Goal: Transaction & Acquisition: Purchase product/service

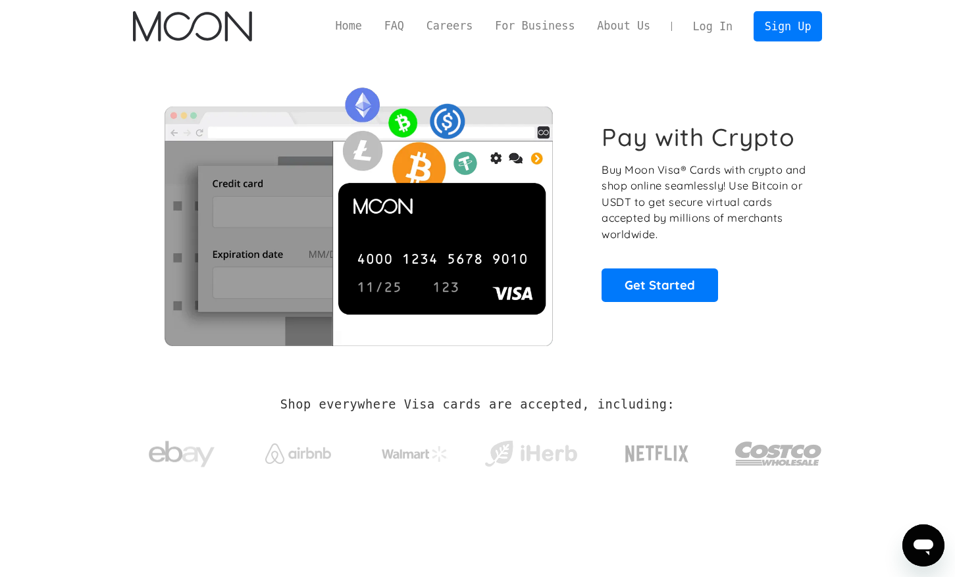
click at [713, 19] on link "Log In" at bounding box center [713, 26] width 62 height 29
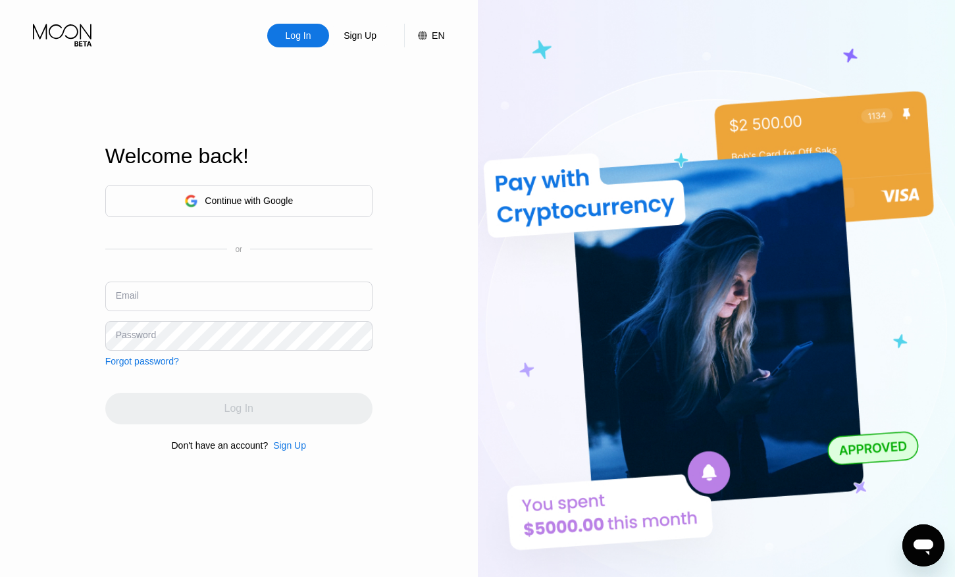
type input "motirinkantimonwa@gmail.com"
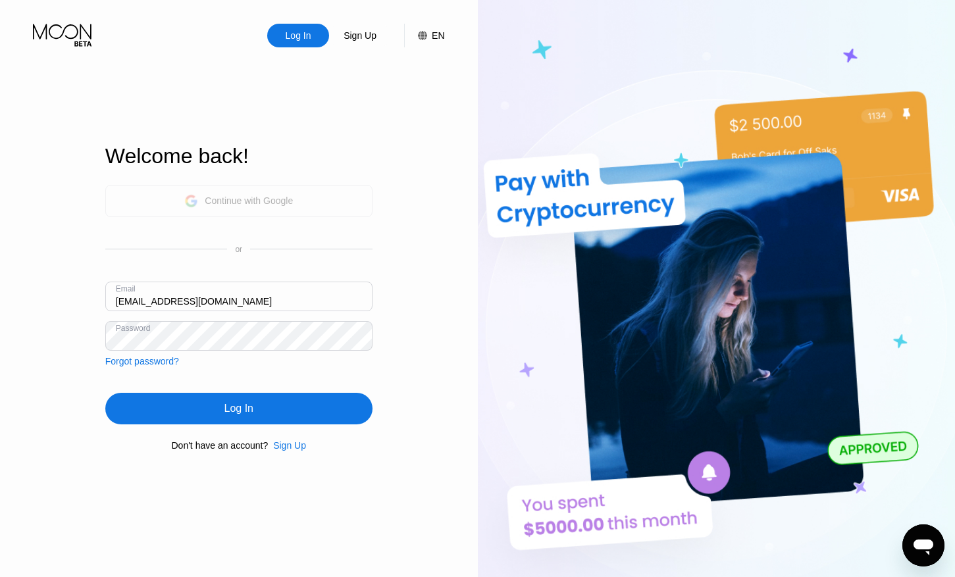
click at [252, 196] on div "Continue with Google" at bounding box center [249, 201] width 88 height 11
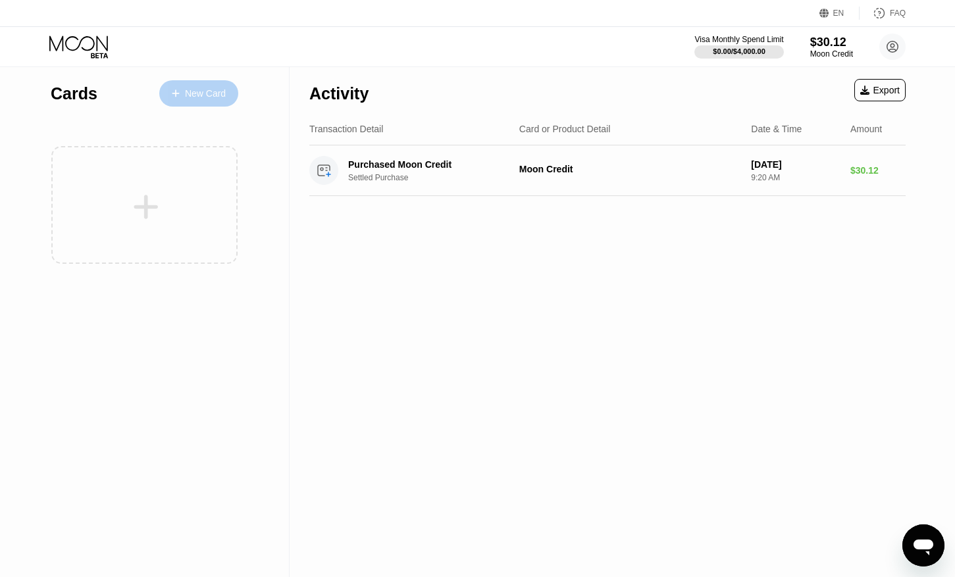
click at [217, 93] on div "New Card" at bounding box center [205, 93] width 41 height 11
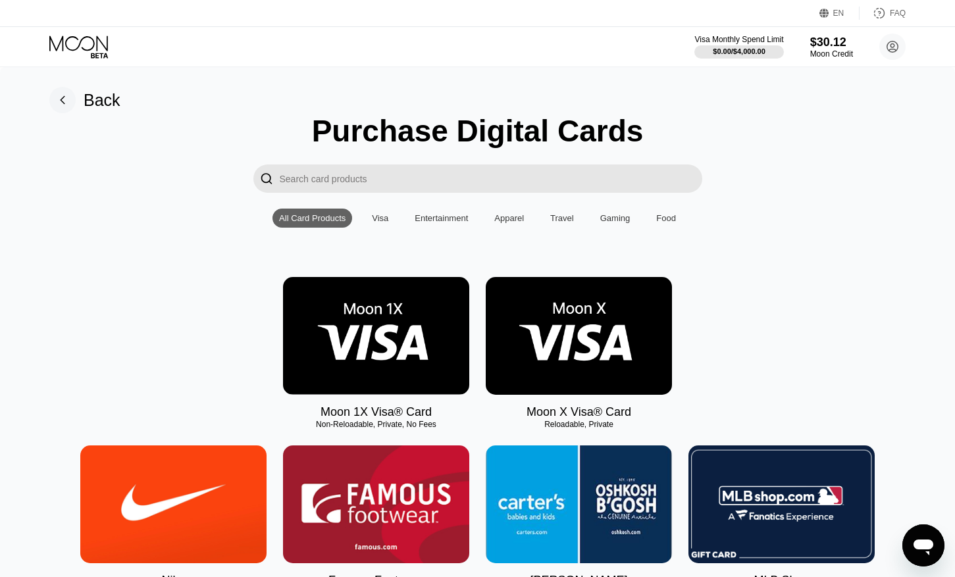
click at [531, 315] on img at bounding box center [579, 336] width 186 height 118
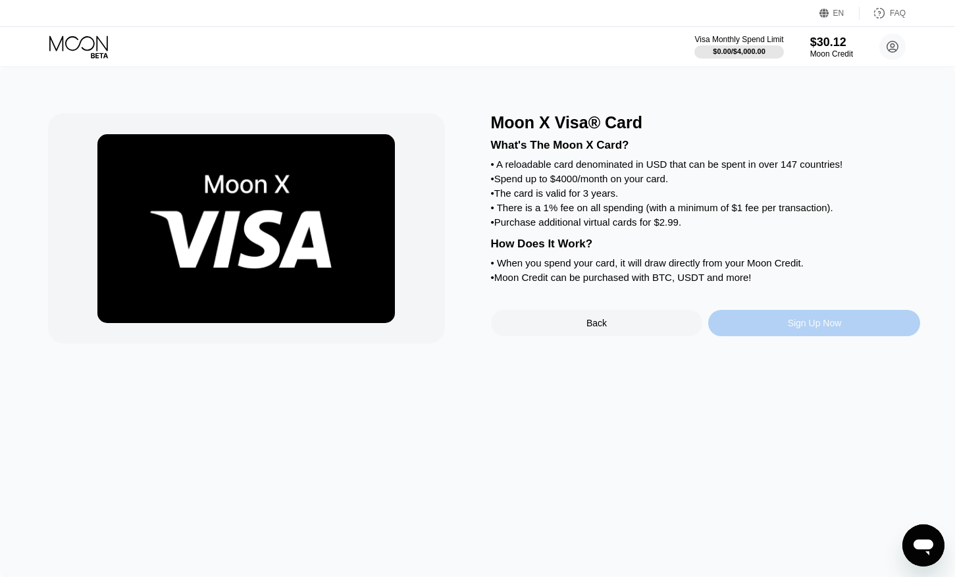
click at [760, 325] on div "Sign Up Now" at bounding box center [814, 323] width 212 height 26
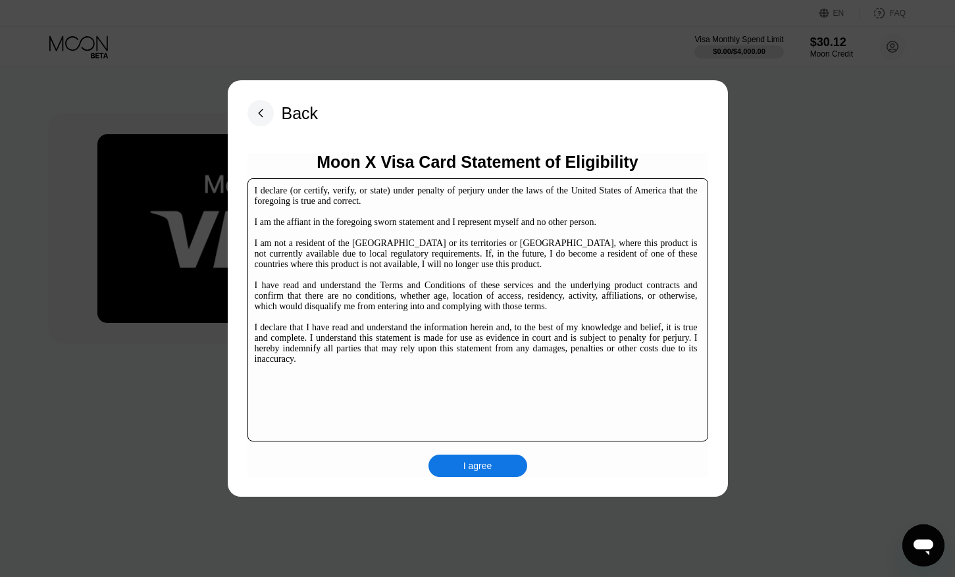
click at [498, 464] on div "I agree" at bounding box center [478, 466] width 99 height 22
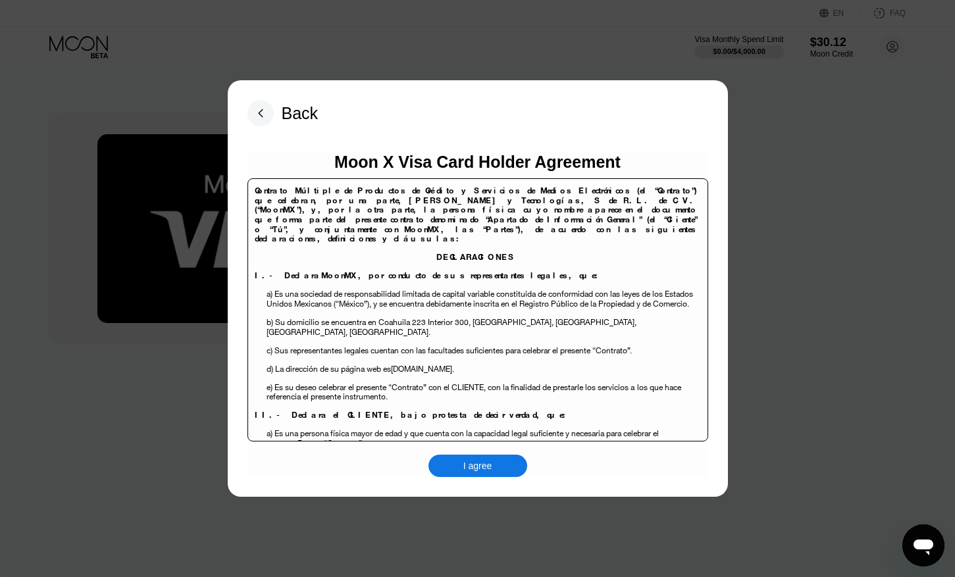
click at [478, 469] on div "I agree" at bounding box center [478, 466] width 29 height 12
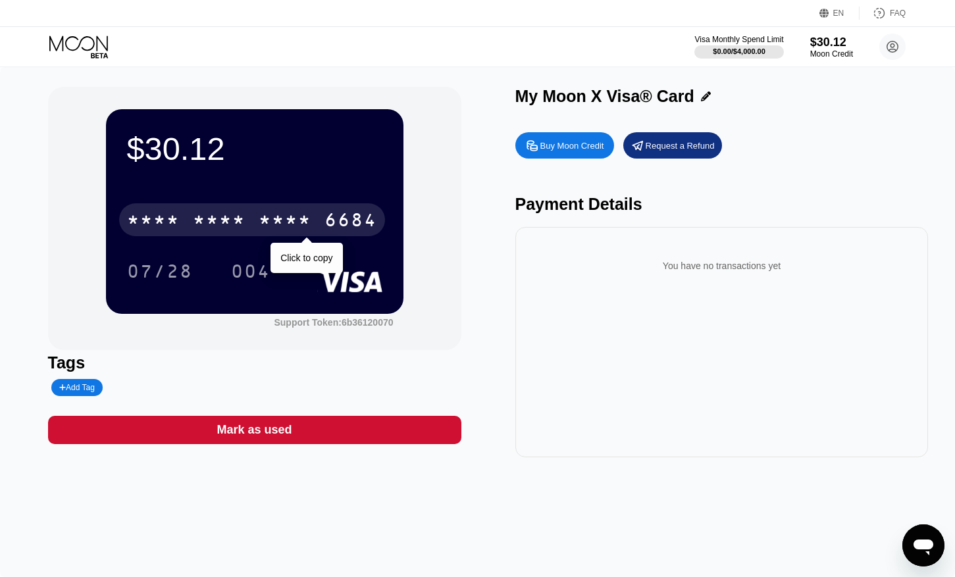
click at [261, 216] on div "* * * *" at bounding box center [285, 221] width 53 height 21
